Goal: Obtain resource: Download file/media

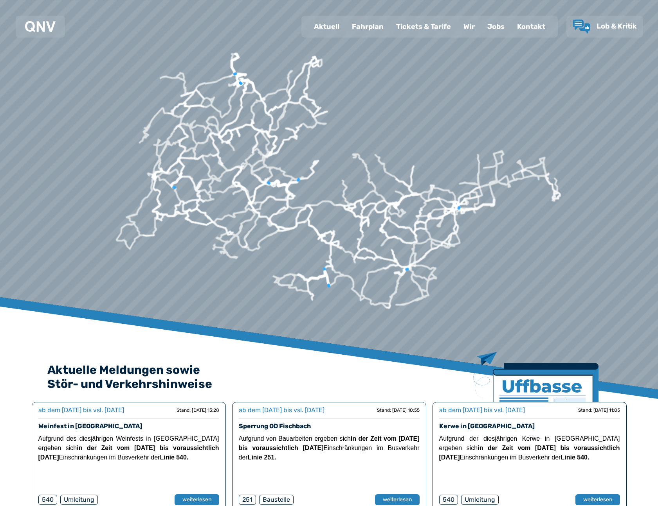
drag, startPoint x: 374, startPoint y: 26, endPoint x: 378, endPoint y: 37, distance: 11.0
click at [374, 26] on div "Fahrplan" at bounding box center [367, 26] width 44 height 20
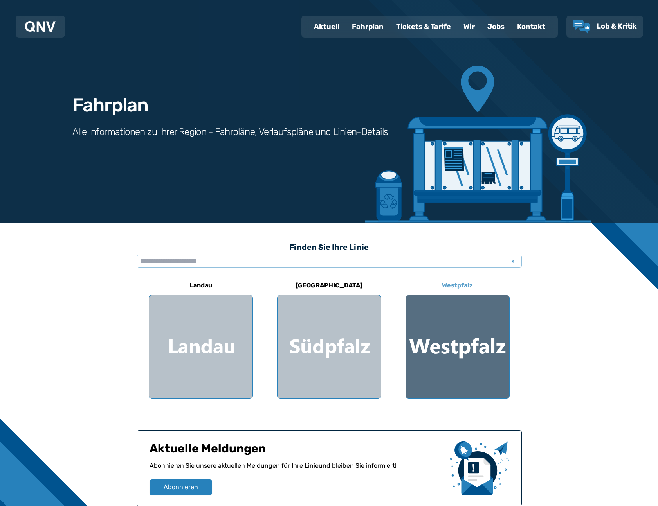
click at [457, 339] on div at bounding box center [457, 346] width 103 height 103
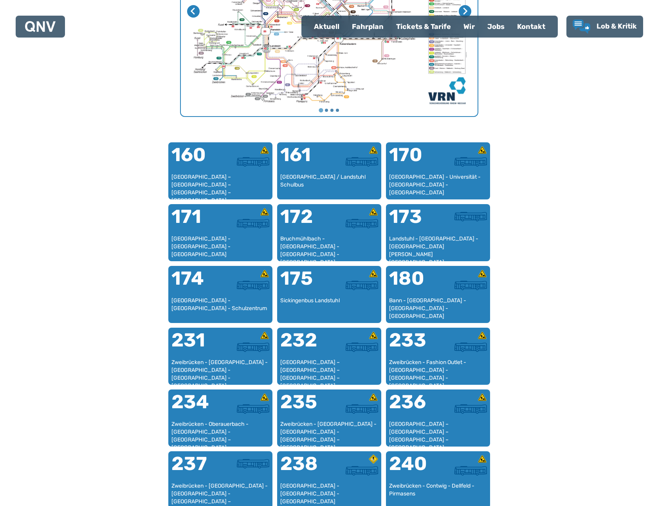
scroll to position [397, 0]
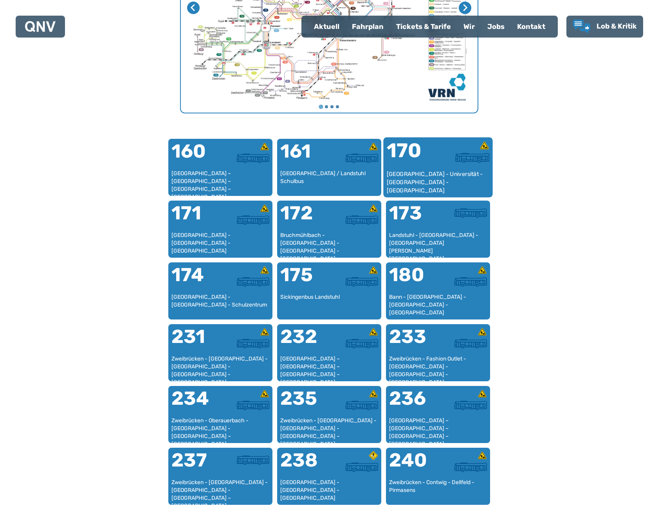
click at [461, 171] on div "[GEOGRAPHIC_DATA] - Universität - [GEOGRAPHIC_DATA] - [GEOGRAPHIC_DATA]" at bounding box center [437, 182] width 103 height 24
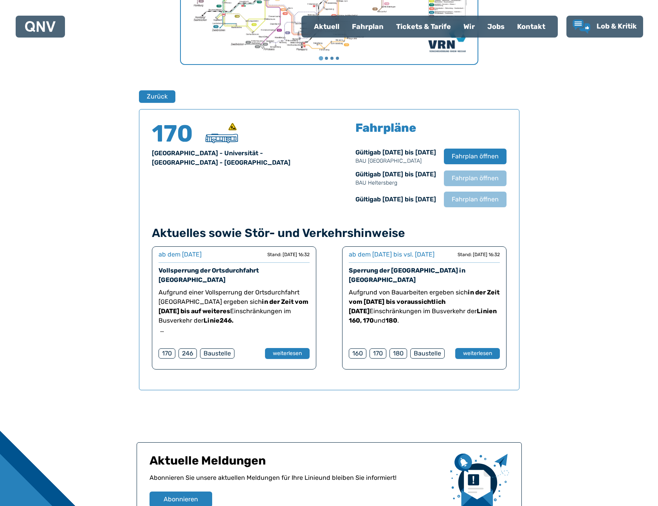
scroll to position [516, 0]
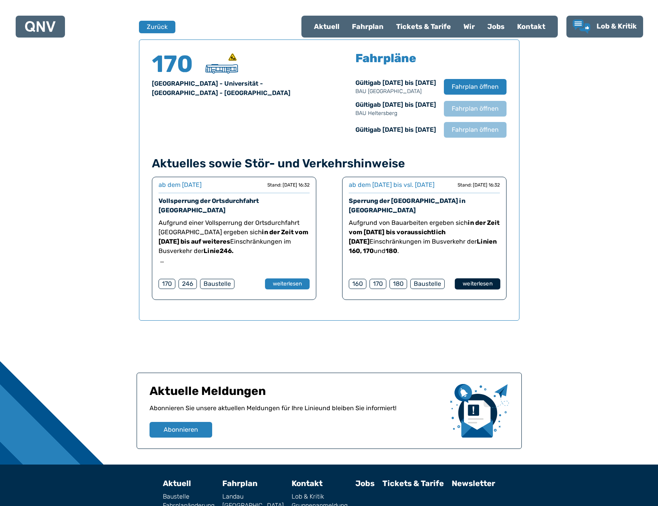
click at [487, 290] on button "weiterlesen" at bounding box center [476, 284] width 45 height 11
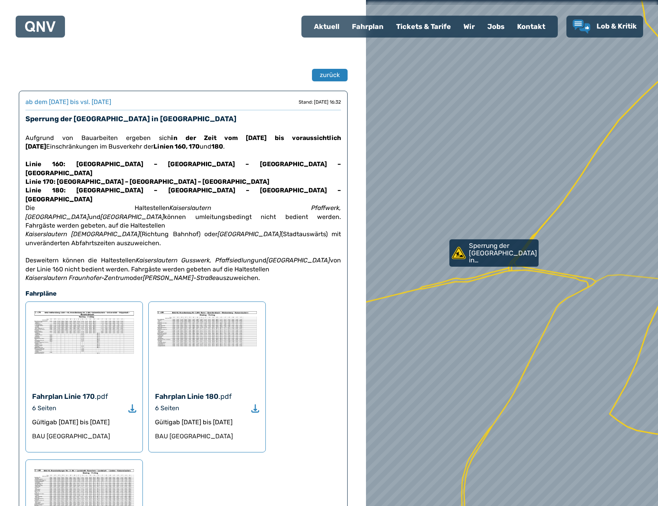
click at [81, 404] on div "6 Seiten" at bounding box center [84, 408] width 104 height 9
click at [95, 313] on img at bounding box center [84, 345] width 104 height 74
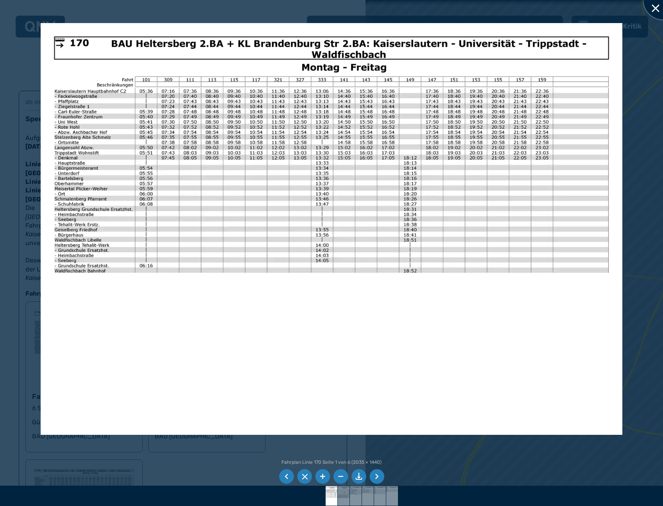
click at [657, 4] on html "Aktuell Fahrplan Tickets & Tarife Wir Jobs Kontakt Lob & Kritik Aktuelle Meldun…" at bounding box center [331, 253] width 663 height 506
click at [657, 7] on div at bounding box center [663, -1] width 39 height 39
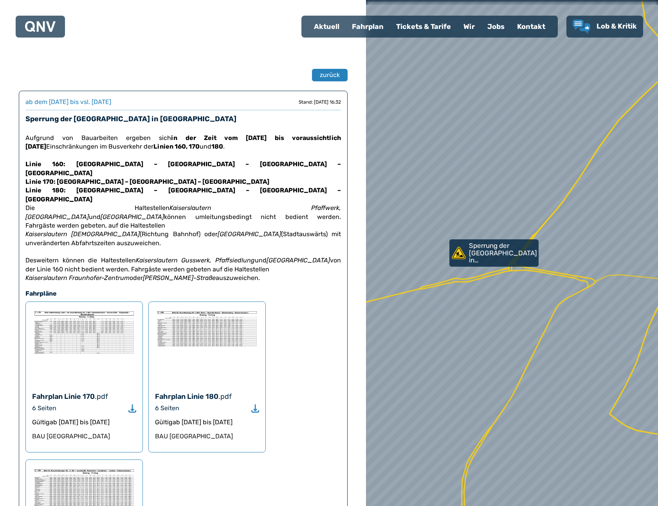
click at [92, 351] on img at bounding box center [84, 345] width 104 height 74
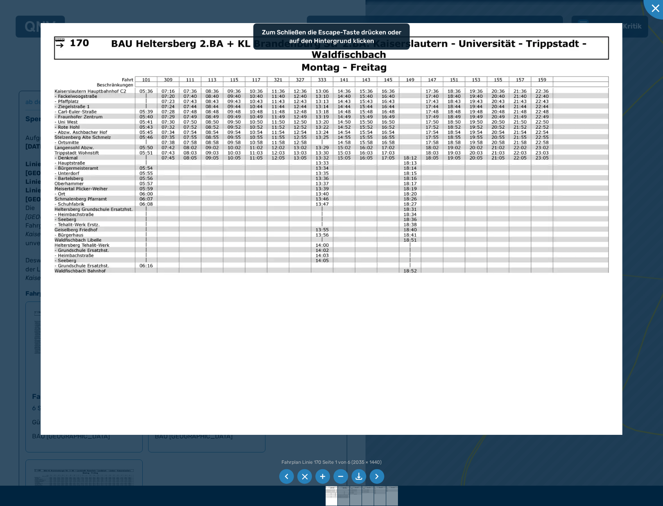
click at [378, 476] on li at bounding box center [377, 476] width 15 height 15
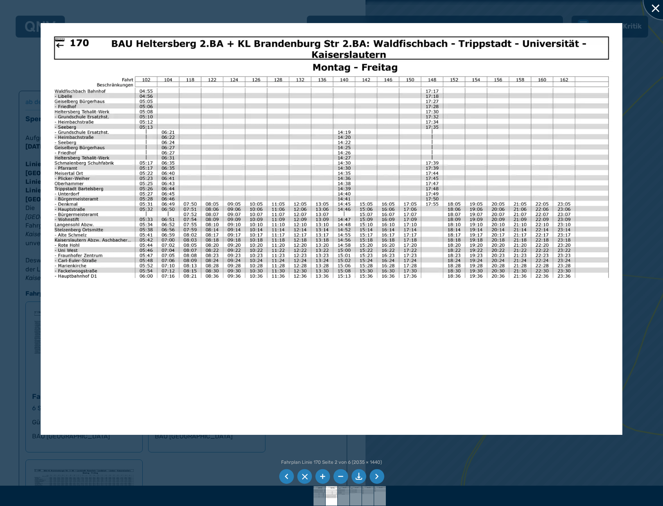
click at [655, 9] on div at bounding box center [663, -1] width 39 height 39
